Goal: Transaction & Acquisition: Purchase product/service

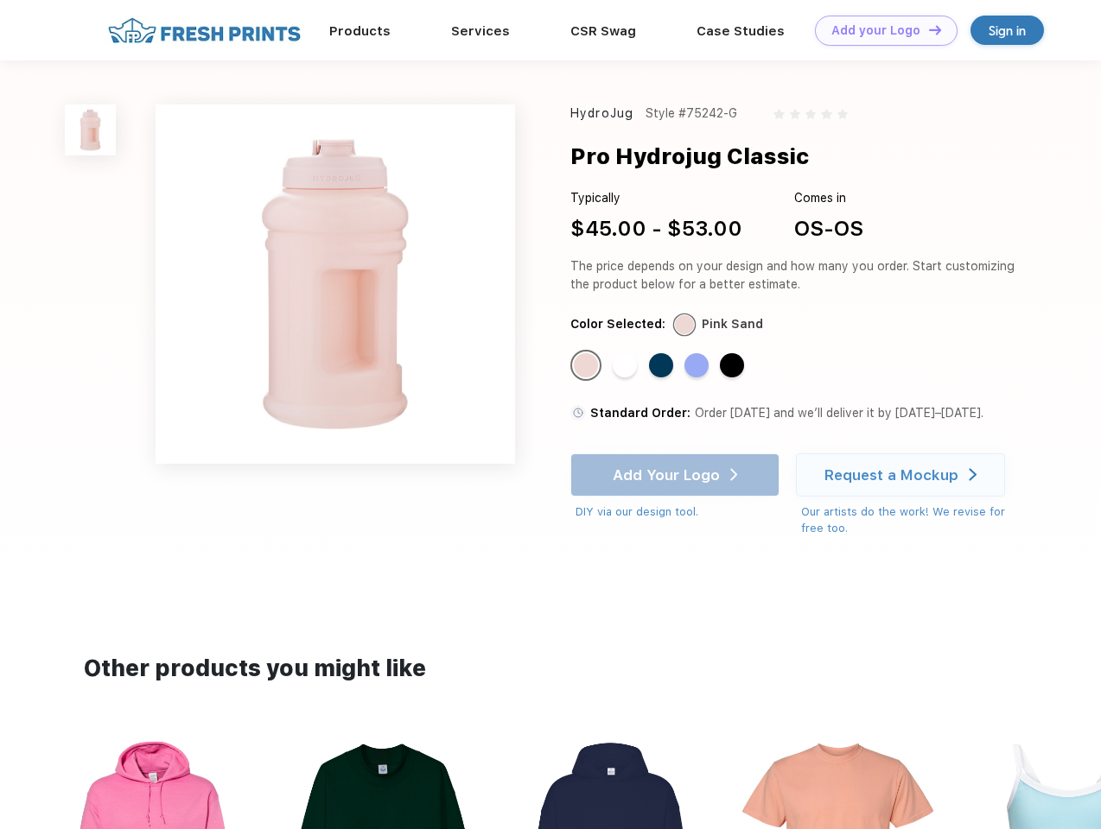
click at [880, 30] on link "Add your Logo Design Tool" at bounding box center [886, 31] width 143 height 30
click at [0, 0] on div "Design Tool" at bounding box center [0, 0] width 0 height 0
click at [927, 29] on link "Add your Logo Design Tool" at bounding box center [886, 31] width 143 height 30
click at [91, 130] on img at bounding box center [90, 130] width 51 height 51
click at [588, 366] on div "Standard Color" at bounding box center [586, 365] width 24 height 24
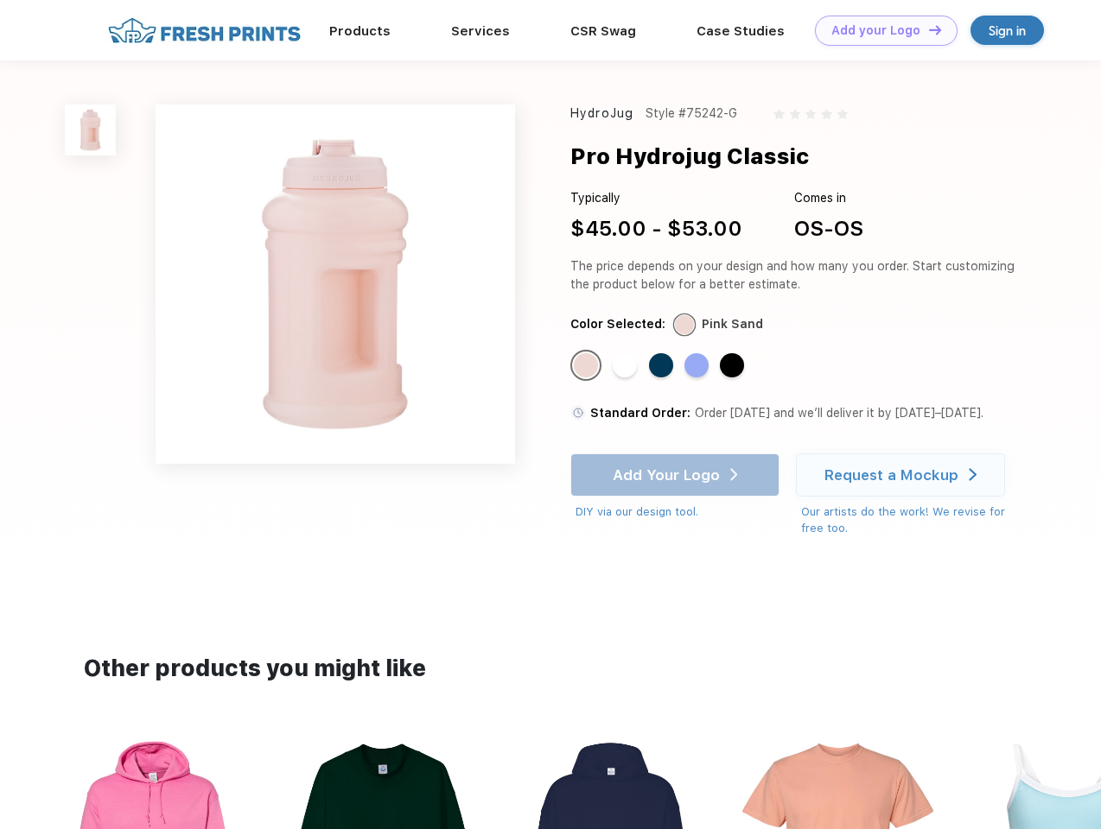
click at [626, 366] on div "Standard Color" at bounding box center [625, 365] width 24 height 24
click at [663, 366] on div "Standard Color" at bounding box center [661, 365] width 24 height 24
click at [698, 366] on div "Standard Color" at bounding box center [696, 365] width 24 height 24
click at [734, 366] on div "Standard Color" at bounding box center [732, 365] width 24 height 24
click at [677, 475] on div "Add Your Logo DIY via our design tool. Ah shoot! This product isn't up in our d…" at bounding box center [674, 487] width 209 height 67
